Goal: Task Accomplishment & Management: Manage account settings

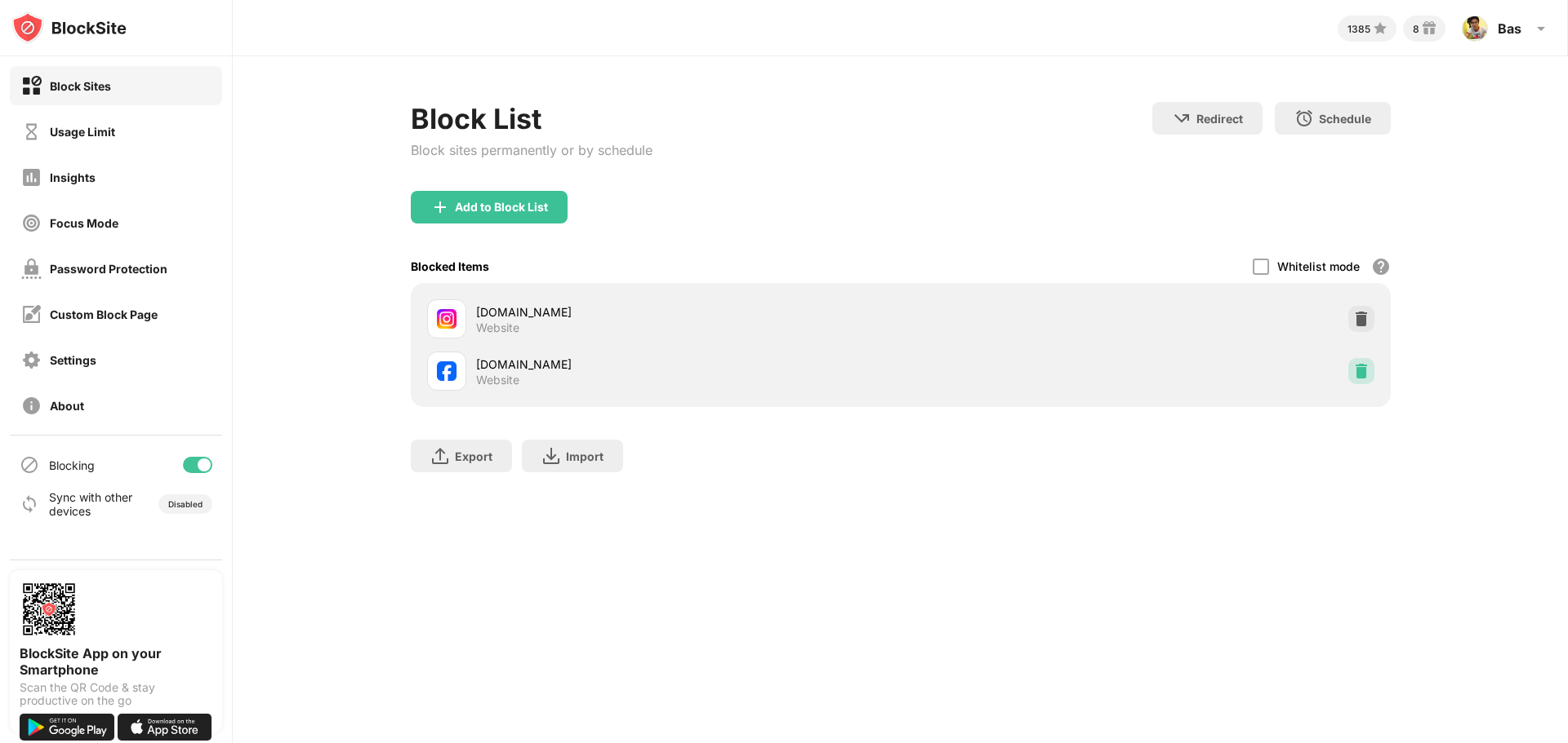
click at [1360, 371] on img at bounding box center [1361, 372] width 16 height 16
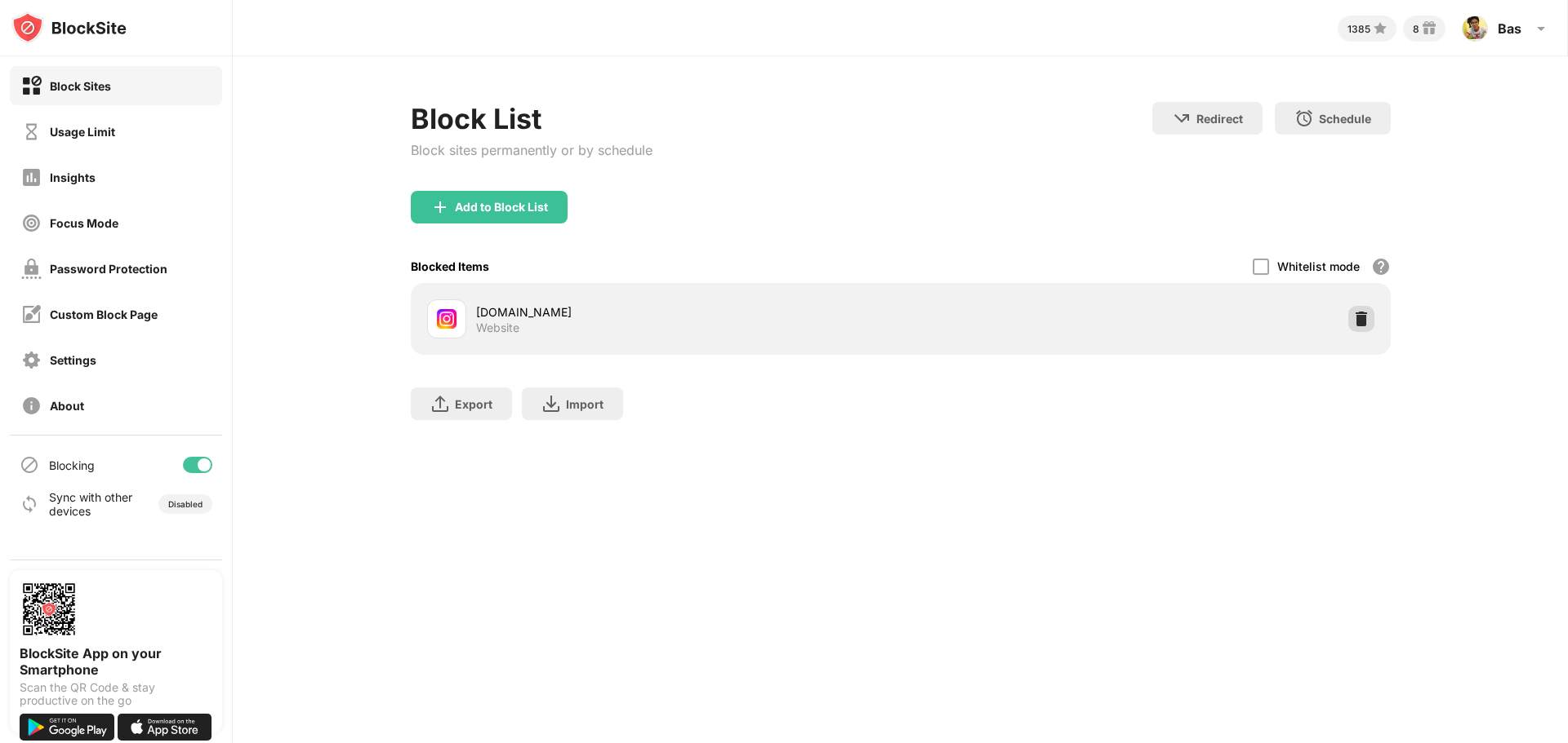
click at [1360, 320] on img at bounding box center [1361, 319] width 16 height 16
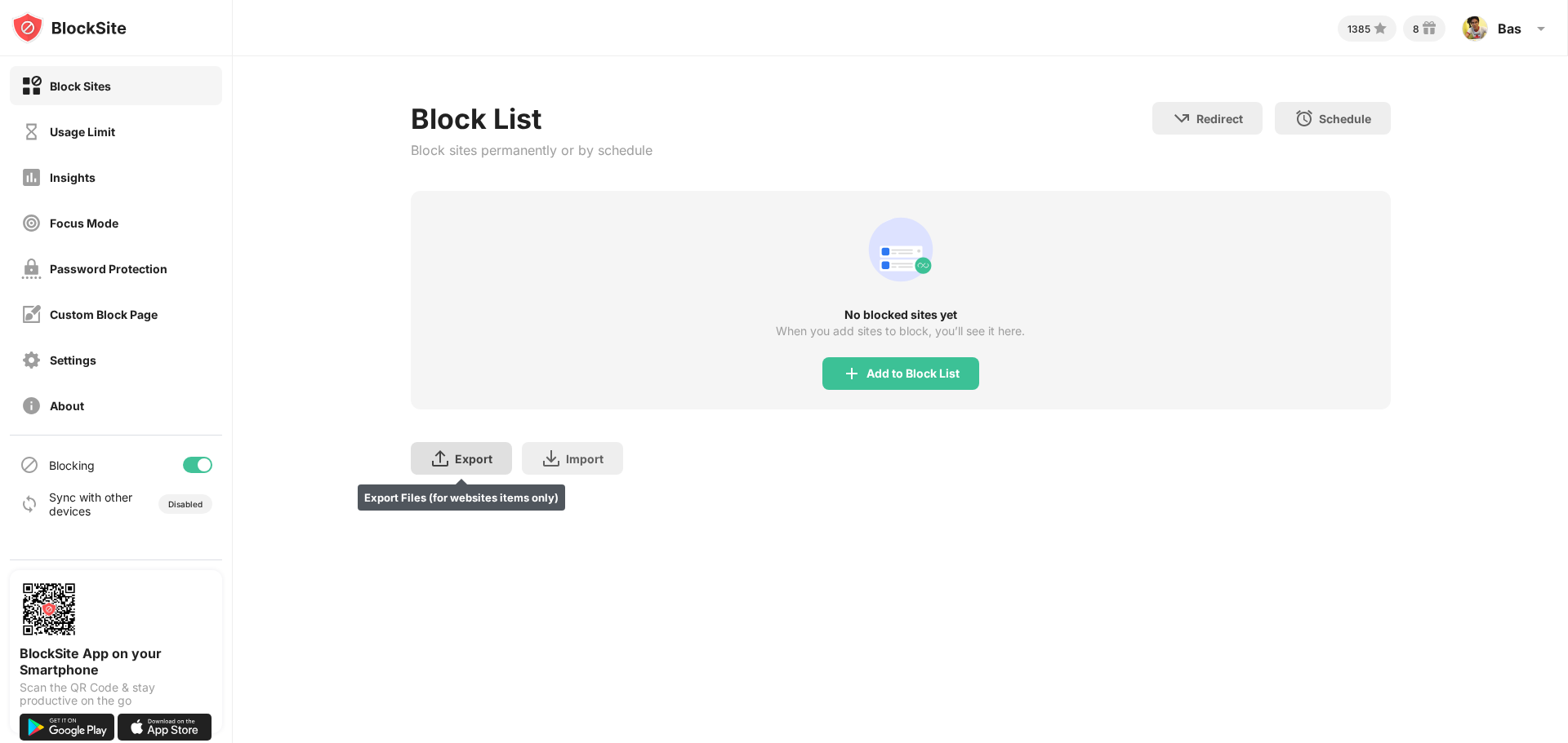
click at [470, 456] on div "Export" at bounding box center [473, 459] width 37 height 14
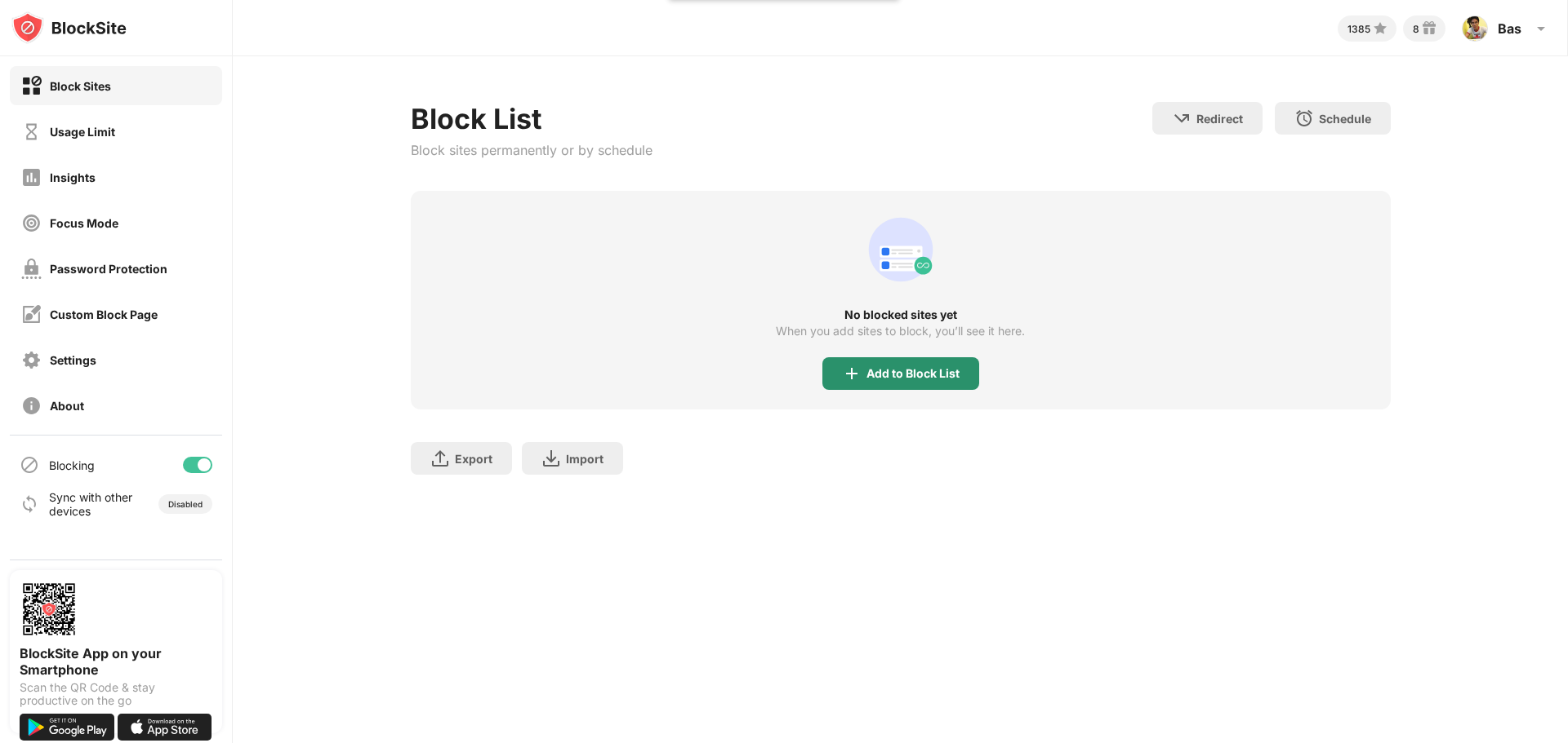
click at [899, 367] on div "Add to Block List" at bounding box center [913, 373] width 93 height 13
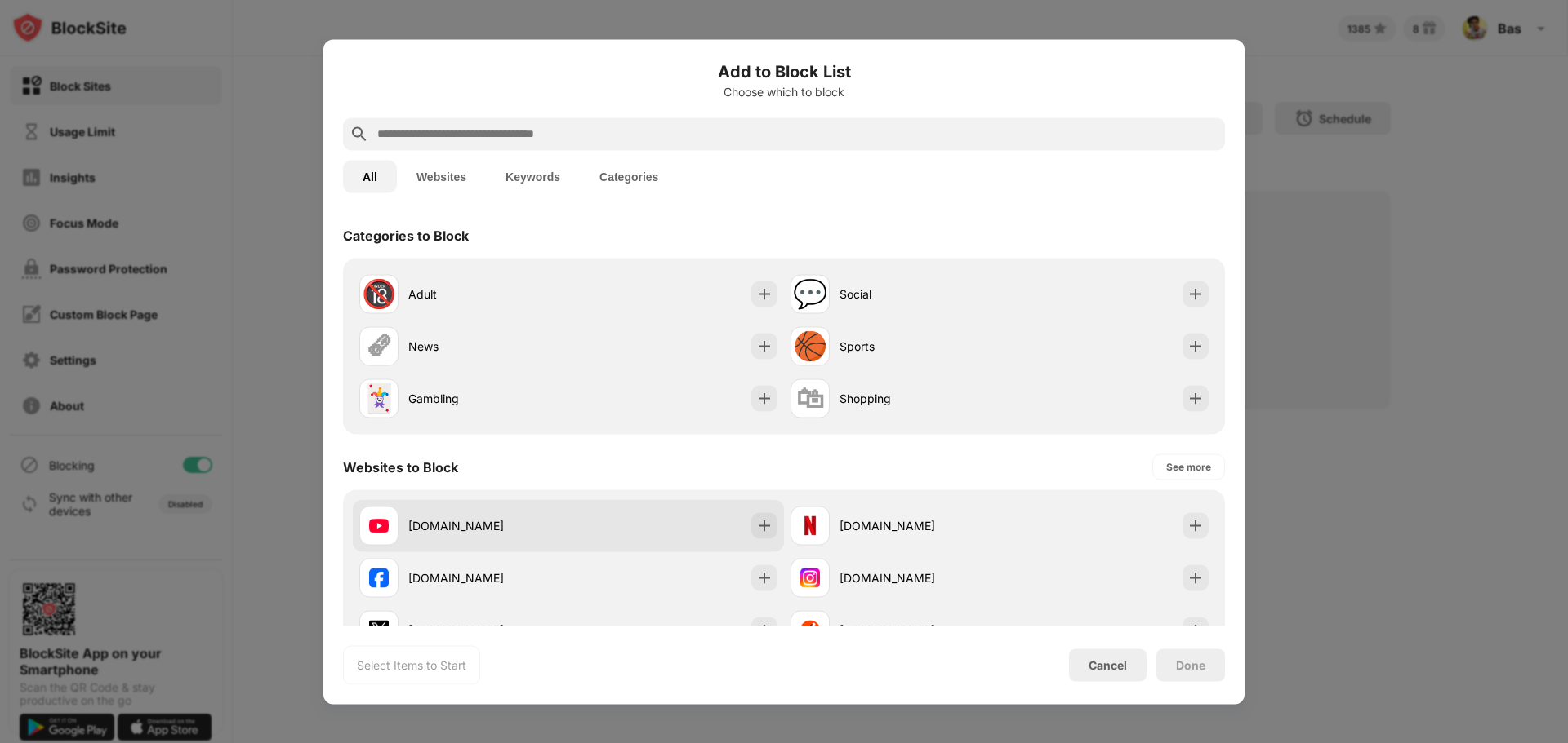
click at [578, 519] on div "[DOMAIN_NAME]" at bounding box center [569, 526] width 431 height 53
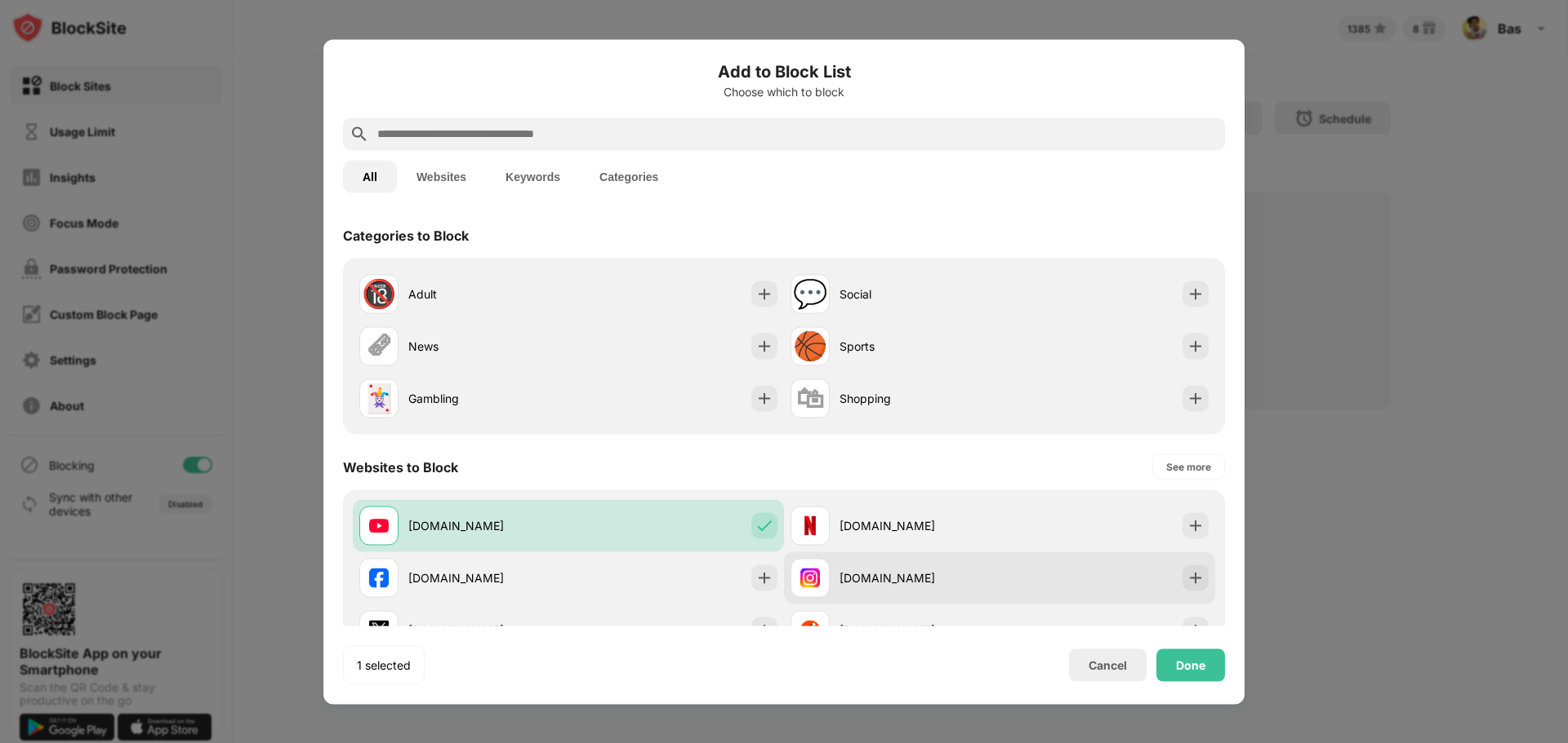
click at [982, 579] on div "[DOMAIN_NAME]" at bounding box center [920, 577] width 160 height 17
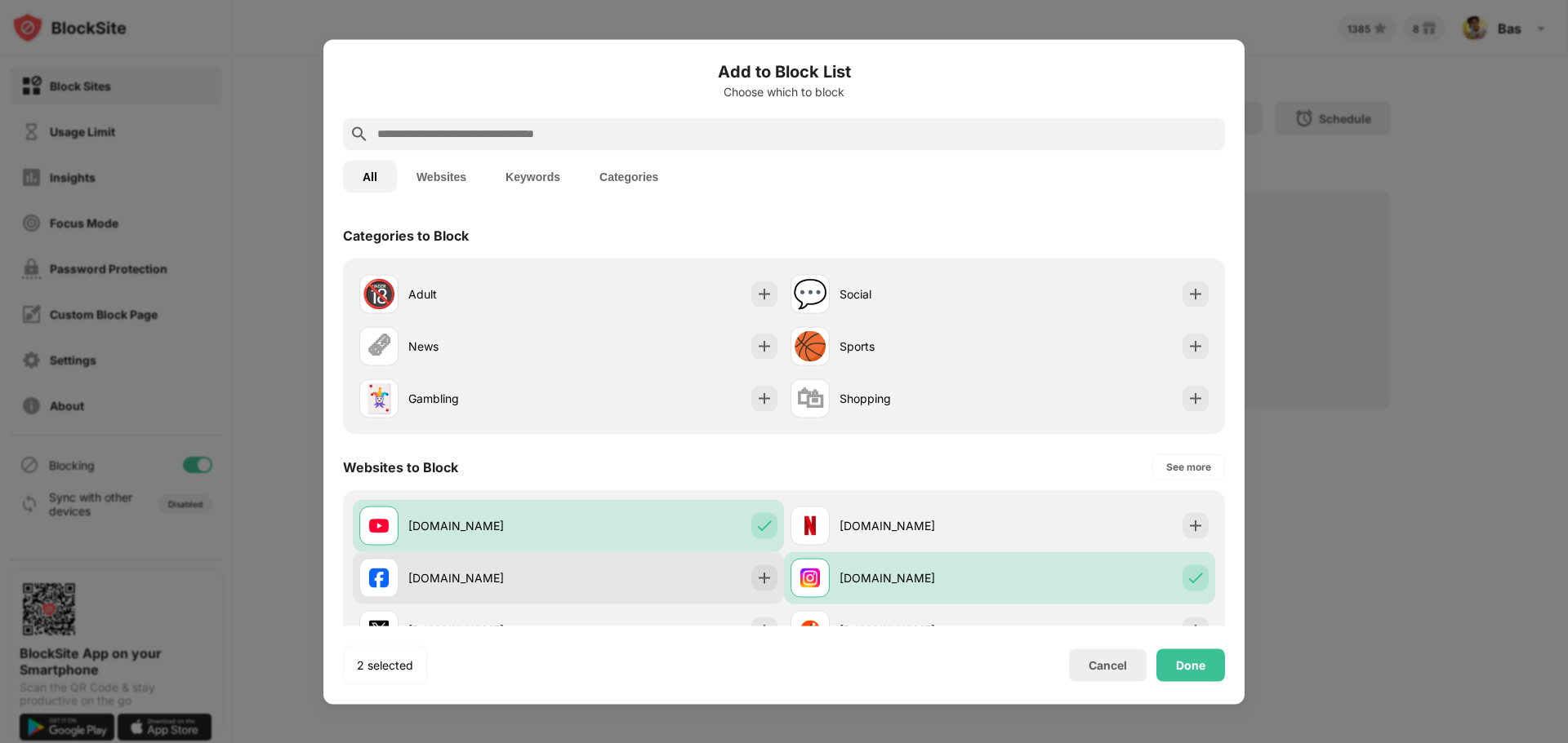
click at [620, 579] on div "[DOMAIN_NAME]" at bounding box center [569, 577] width 431 height 53
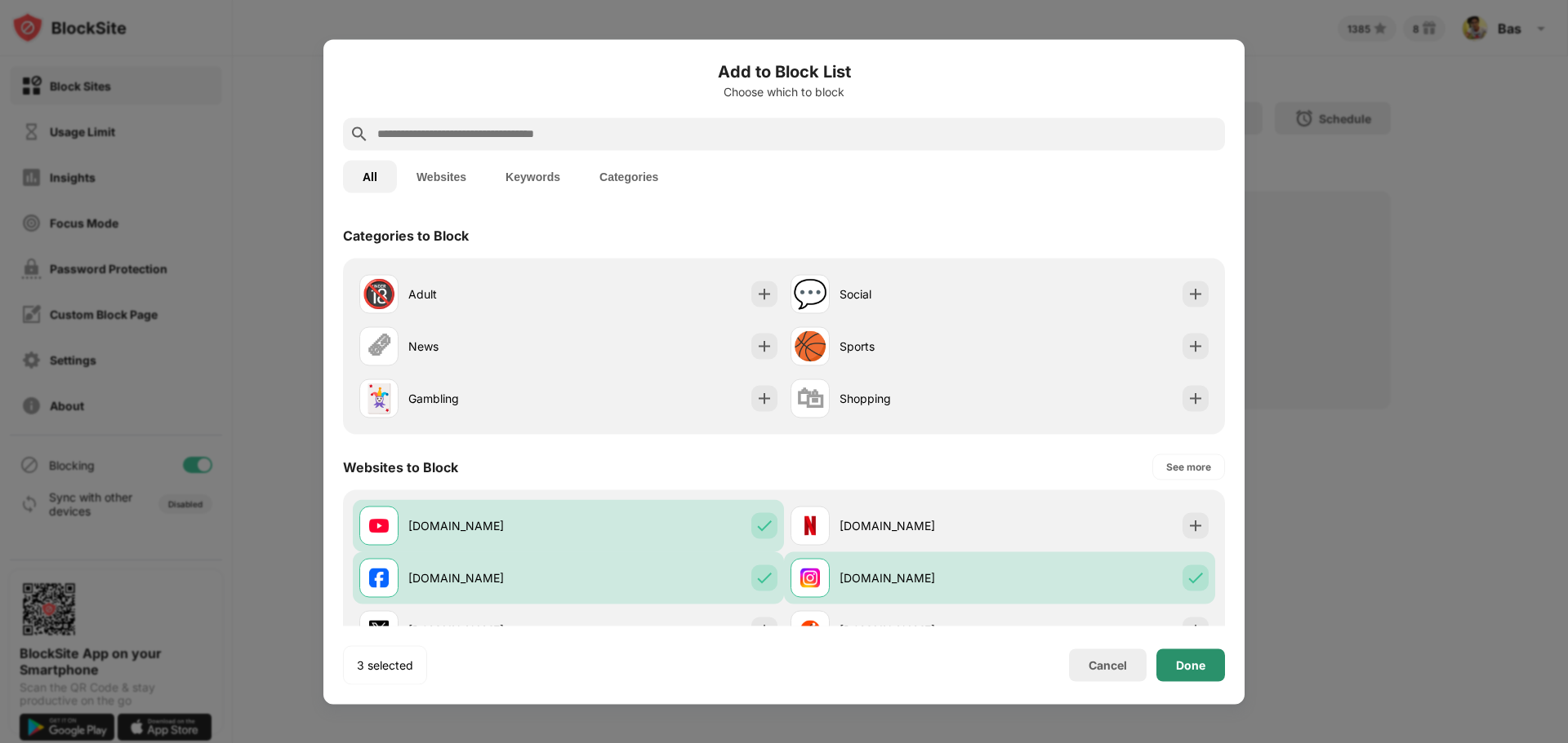
click at [1202, 660] on div "Done" at bounding box center [1190, 665] width 29 height 13
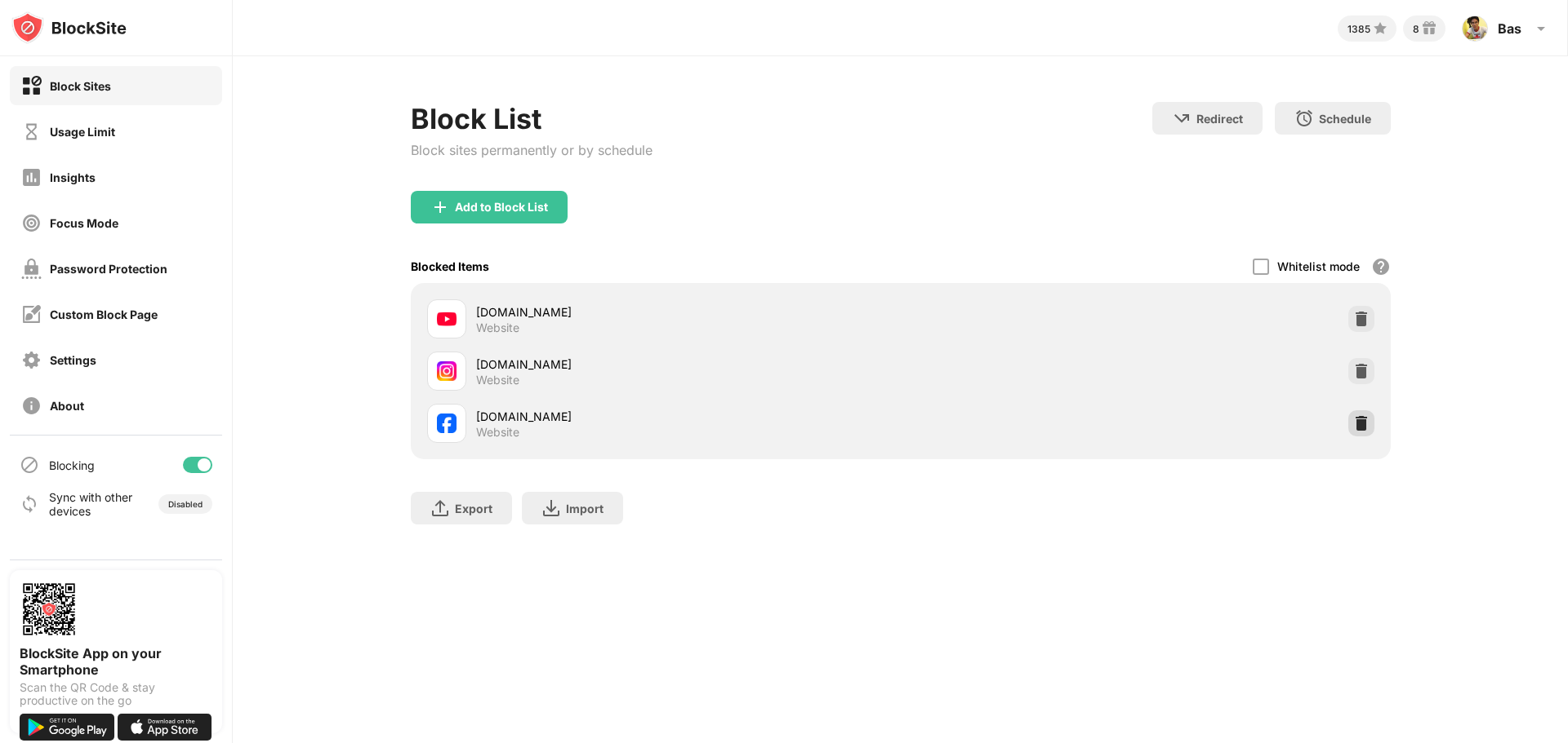
click at [1361, 435] on div at bounding box center [1360, 423] width 26 height 26
